Goal: Find contact information: Obtain details needed to contact an individual or organization

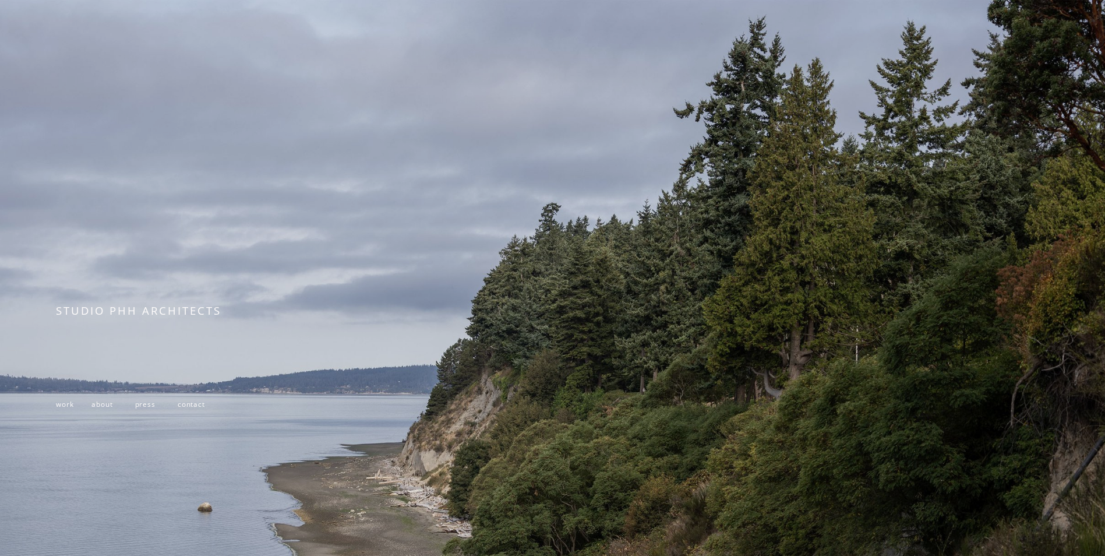
drag, startPoint x: 140, startPoint y: 335, endPoint x: 132, endPoint y: 363, distance: 29.0
click at [140, 335] on div "STUDIO PHH ARCHITECTS" at bounding box center [259, 326] width 406 height 47
click at [66, 408] on span "work" at bounding box center [64, 403] width 17 height 9
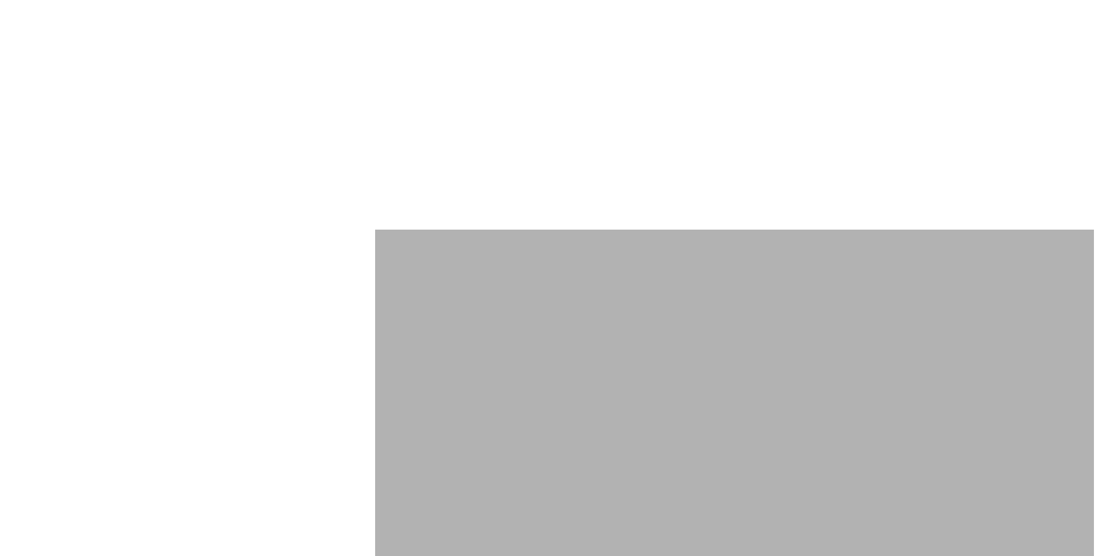
scroll to position [5649, 0]
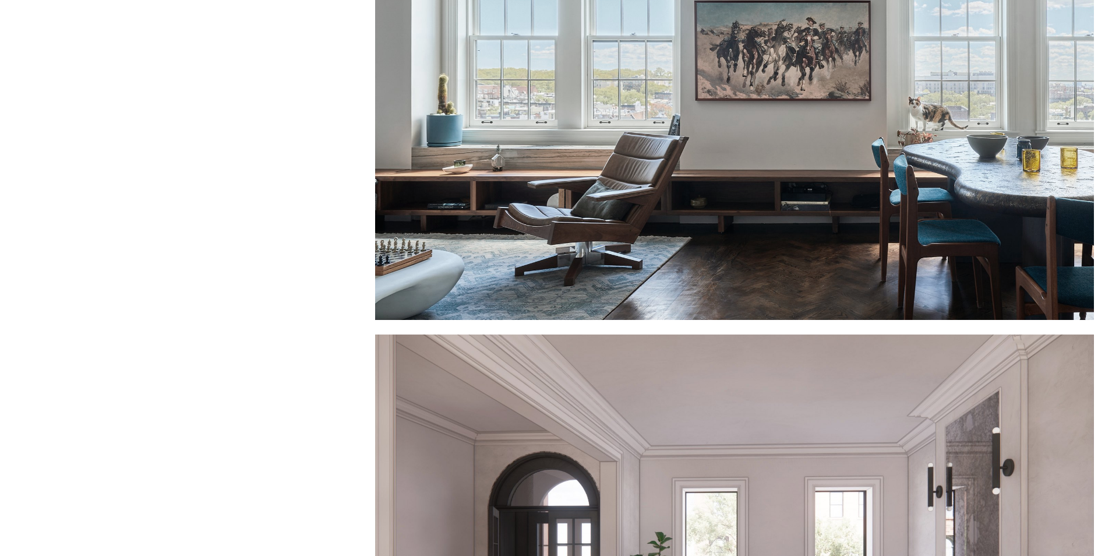
click at [851, 259] on div at bounding box center [734, 100] width 719 height 440
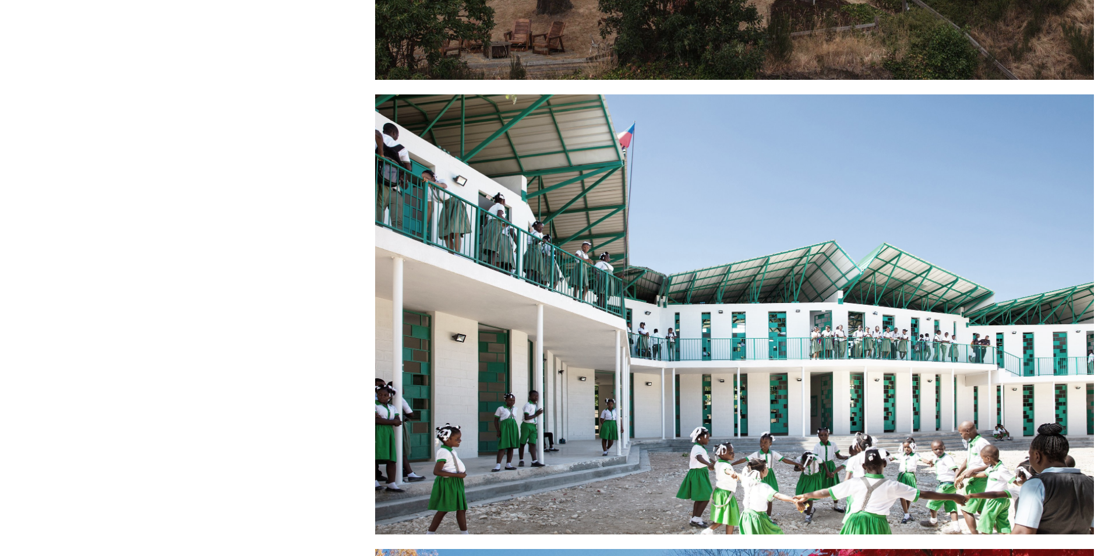
scroll to position [582, 0]
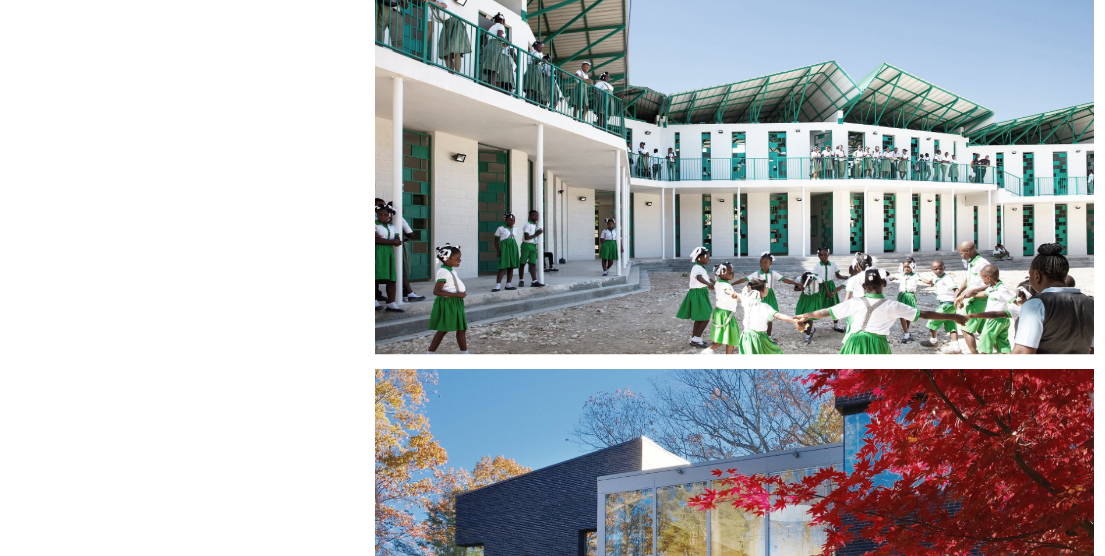
click at [723, 323] on div at bounding box center [734, 134] width 719 height 440
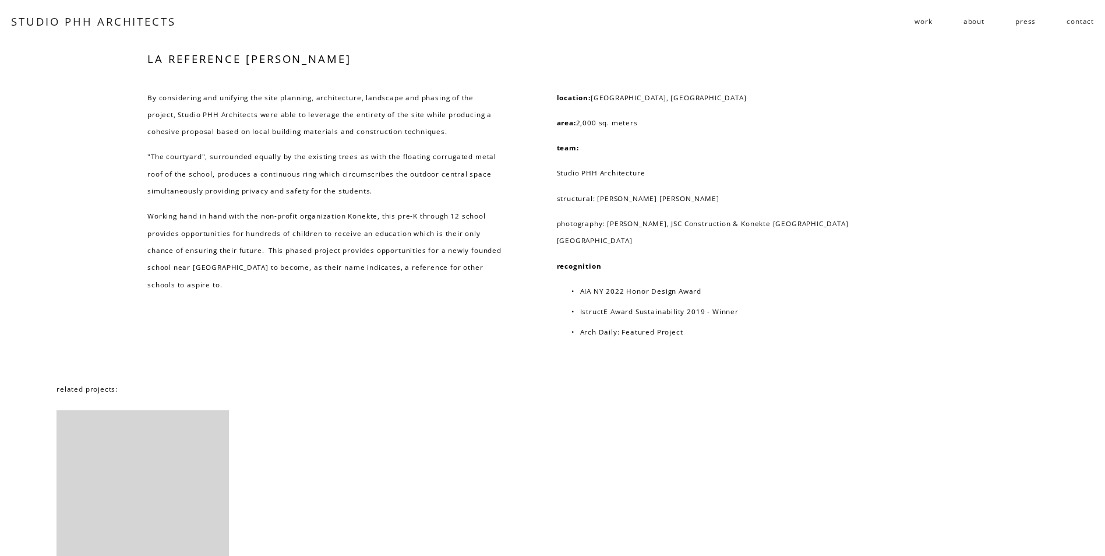
scroll to position [6872, 0]
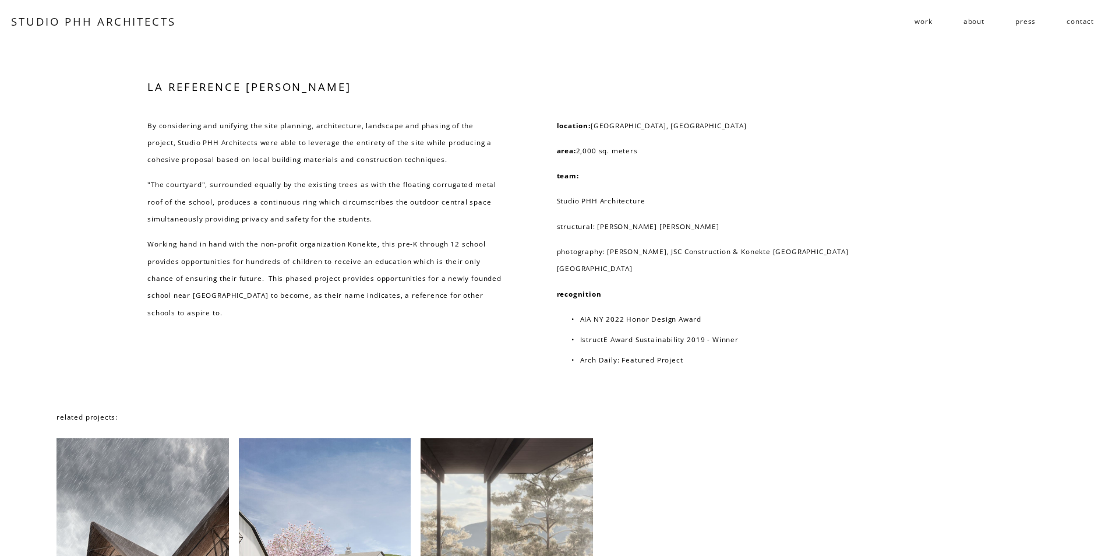
click at [172, 479] on div at bounding box center [142, 553] width 172 height 231
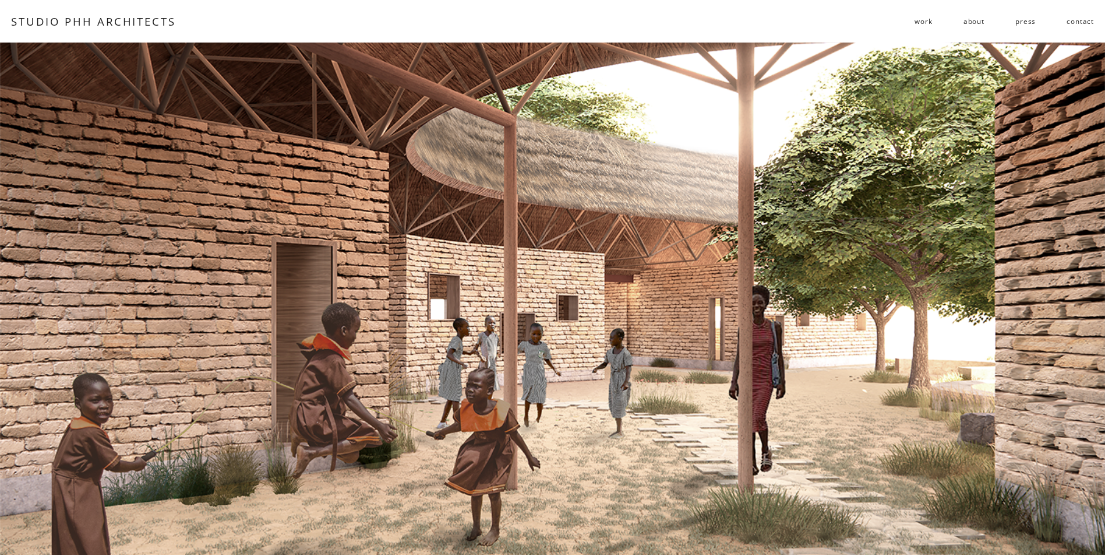
scroll to position [2739, 0]
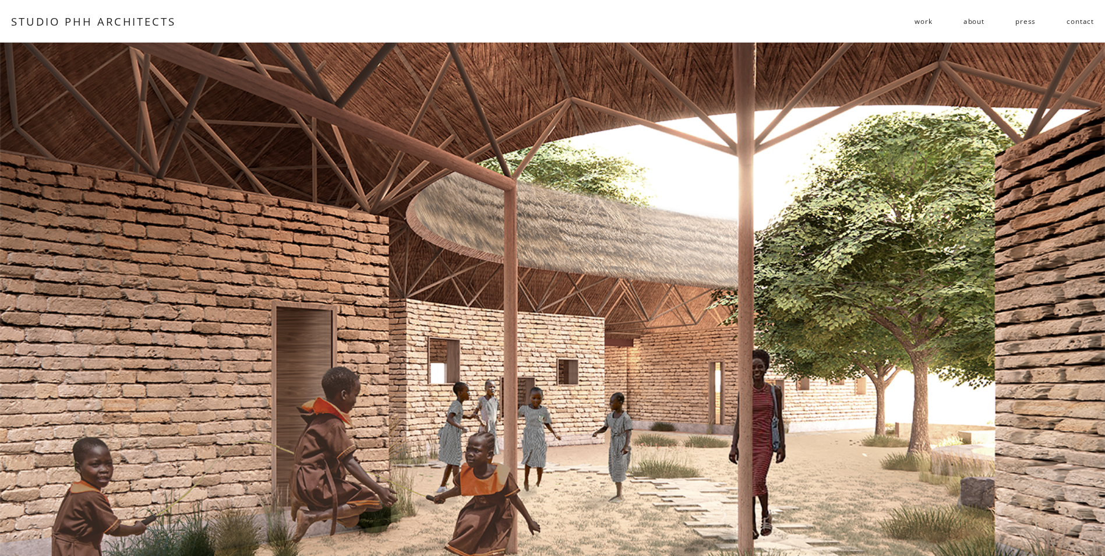
click at [973, 17] on link "about" at bounding box center [973, 21] width 21 height 19
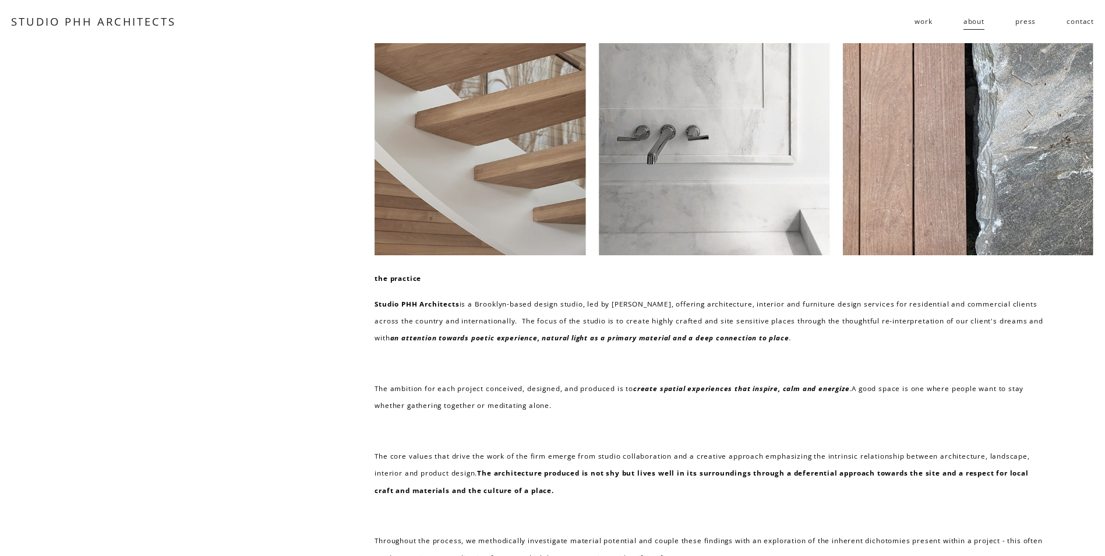
click at [1084, 21] on link "contact" at bounding box center [1079, 21] width 27 height 19
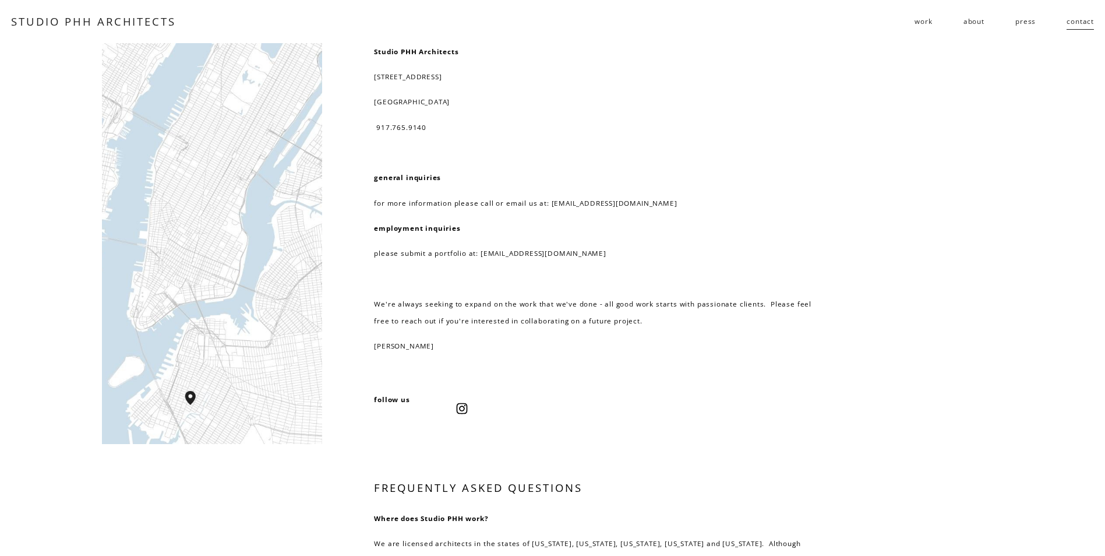
drag, startPoint x: 369, startPoint y: 69, endPoint x: 516, endPoint y: 105, distance: 151.7
click at [516, 105] on div "Studio PHH Architects 232 3rd street, suite D202 brooklyn, NY 11215 917.765.914…" at bounding box center [552, 486] width 1105 height 886
drag, startPoint x: 516, startPoint y: 105, endPoint x: 387, endPoint y: 42, distance: 143.3
click at [400, 37] on div "Skip to Content STUDIO PHH ARCHITECTS work residential" at bounding box center [552, 21] width 1105 height 43
drag, startPoint x: 369, startPoint y: 46, endPoint x: 549, endPoint y: 102, distance: 188.4
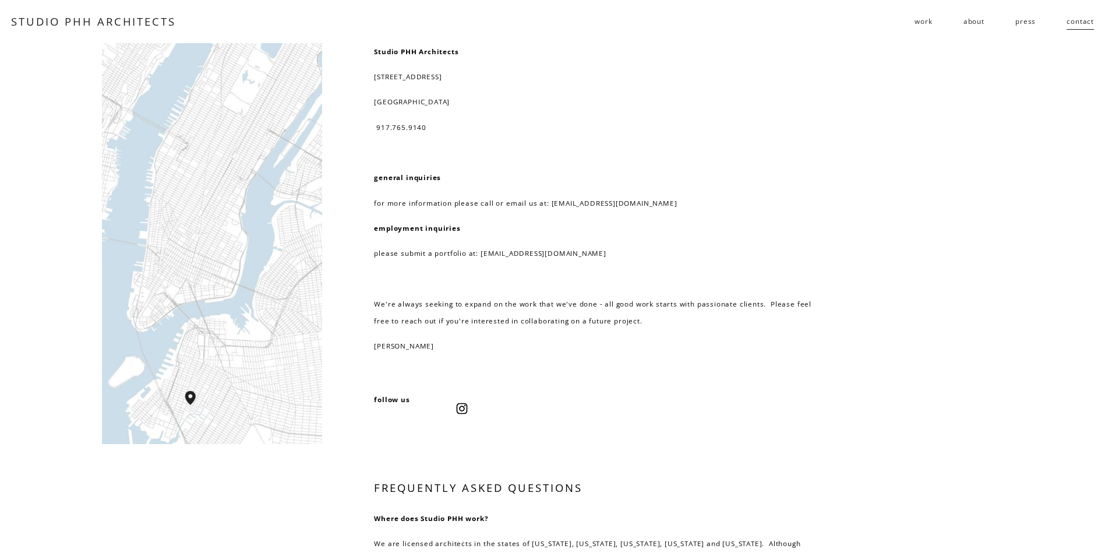
click at [549, 102] on div "Studio PHH Architects 232 3rd street, suite D202 brooklyn, NY 11215 917.765.914…" at bounding box center [552, 486] width 1105 height 886
copy div "Studio PHH Architects 232 3rd street, suite D202 brooklyn, NY 11215"
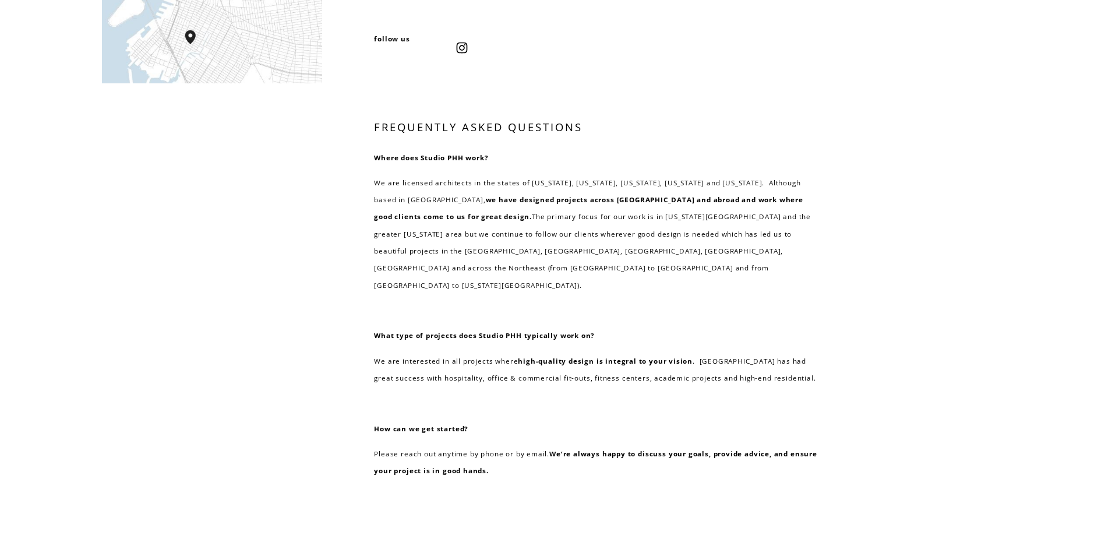
scroll to position [233, 0]
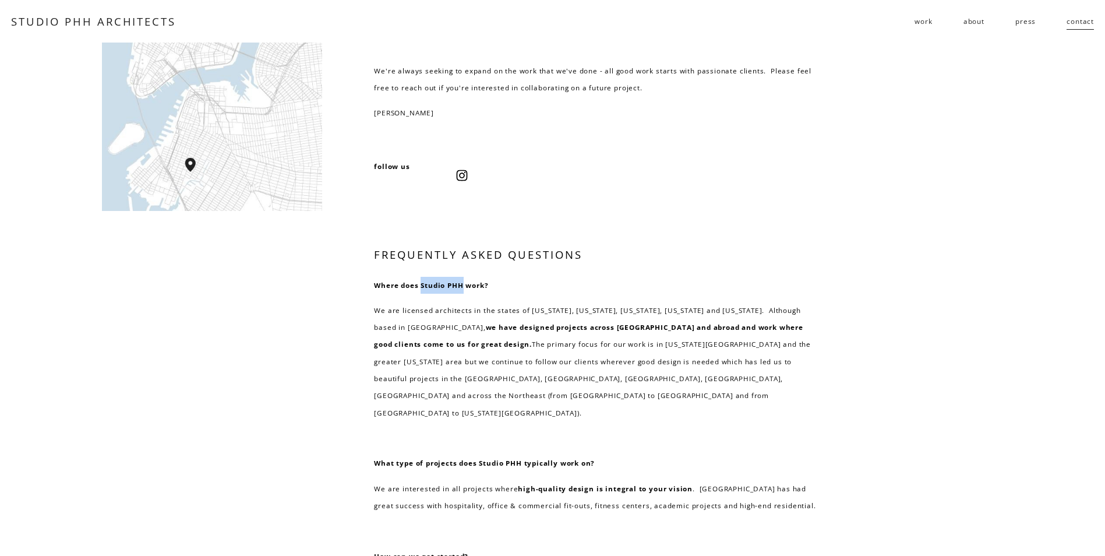
drag, startPoint x: 422, startPoint y: 288, endPoint x: 463, endPoint y: 280, distance: 42.3
click at [463, 280] on p "Where does Studio PHH work?" at bounding box center [597, 285] width 447 height 17
copy strong "Studio PHH"
drag, startPoint x: 517, startPoint y: 473, endPoint x: 649, endPoint y: 471, distance: 132.2
click at [649, 483] on strong "high-quality design is integral to your vision" at bounding box center [605, 487] width 175 height 9
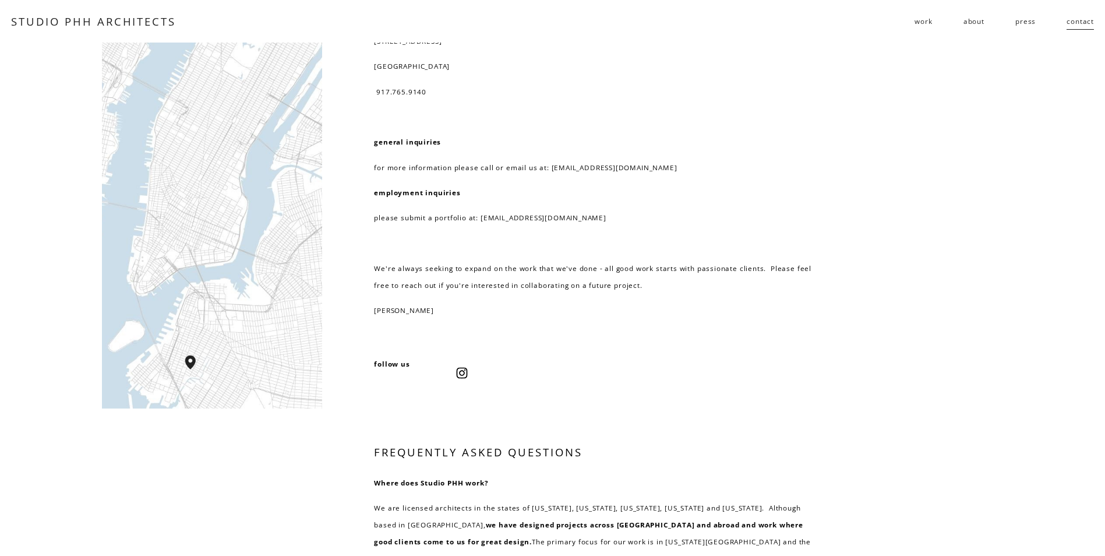
scroll to position [0, 0]
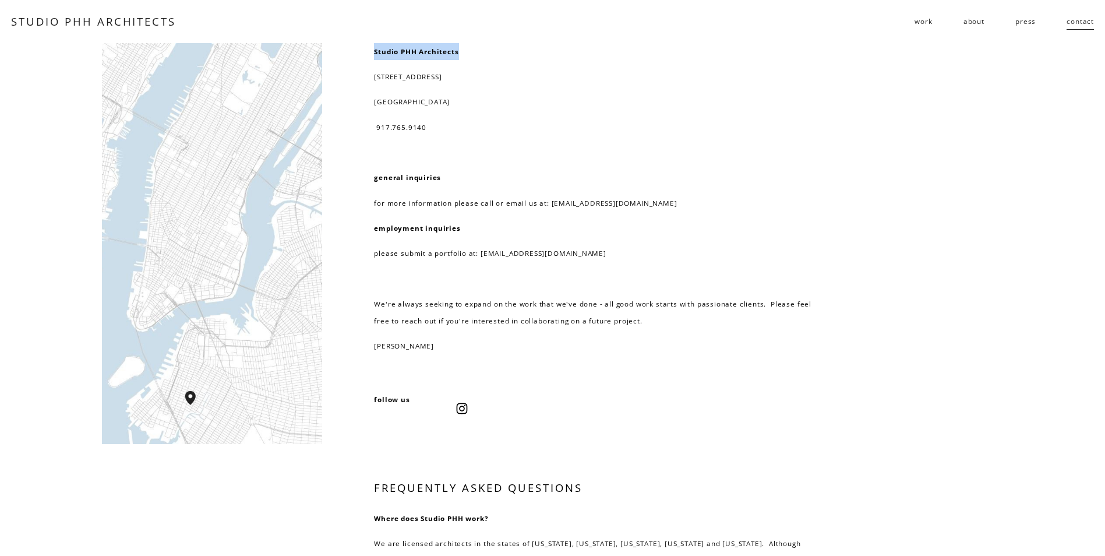
drag, startPoint x: 373, startPoint y: 47, endPoint x: 497, endPoint y: 53, distance: 124.8
click at [497, 53] on div "Studio PHH Architects 232 3rd street, suite D202 brooklyn, NY 11215 917.765.914…" at bounding box center [552, 486] width 1105 height 886
copy strong "Studio PHH Architects"
click at [17, 444] on div "Studio PHH Architects 232 3rd street, suite D202 brooklyn, NY 11215 917.765.914…" at bounding box center [552, 486] width 1105 height 886
